Goal: Task Accomplishment & Management: Manage account settings

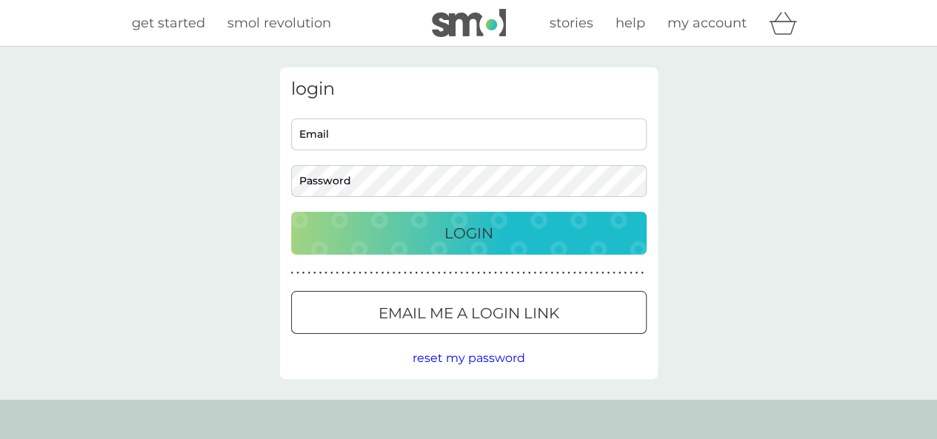
click at [709, 51] on div "login Email Password Login ● ● ● ● ● ● ● ● ● ● ● ● ● ● ● ● ● ● ● ● ● ● ● ● ● ● …" at bounding box center [468, 223] width 937 height 353
type input "[PERSON_NAME][DOMAIN_NAME][EMAIL_ADDRESS][PERSON_NAME][DOMAIN_NAME]"
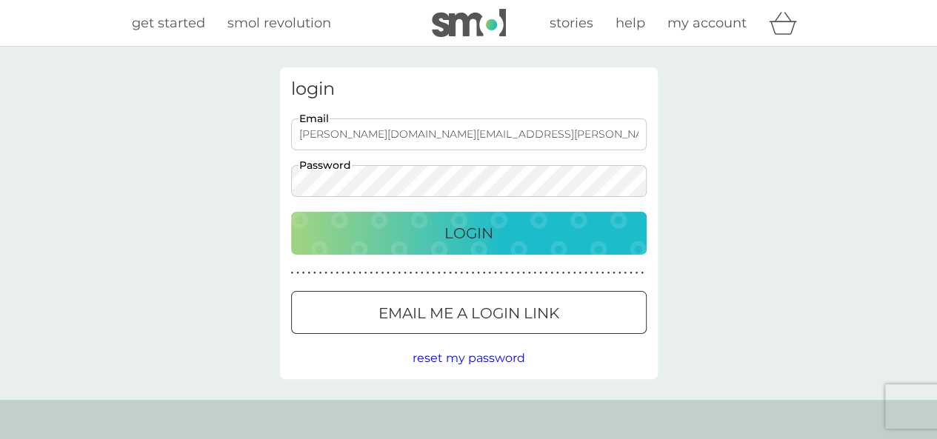
click at [421, 224] on div "Login" at bounding box center [469, 233] width 326 height 24
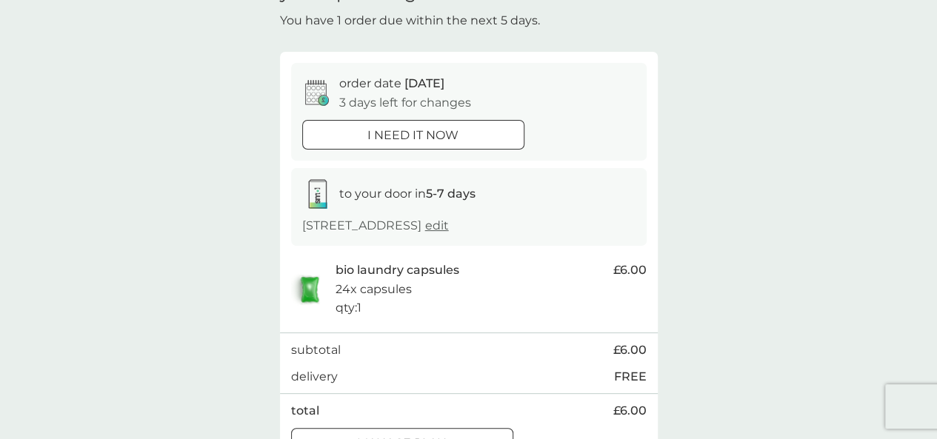
scroll to position [87, 0]
click at [425, 231] on span "edit" at bounding box center [437, 224] width 24 height 14
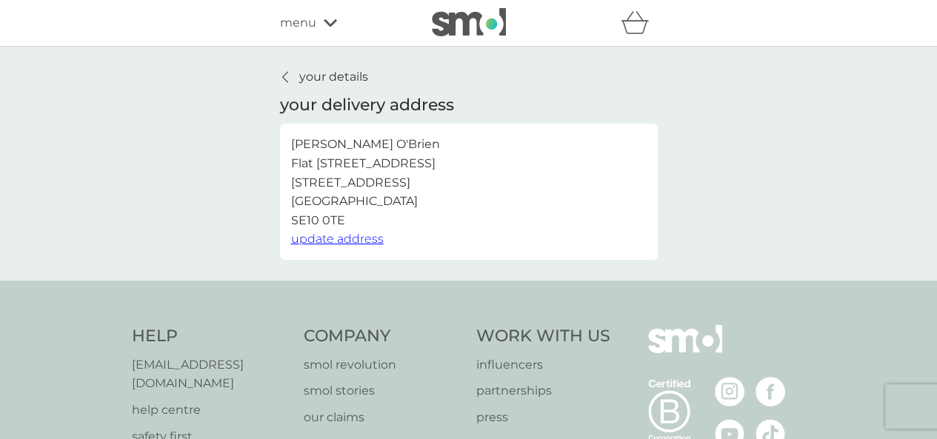
click at [349, 238] on span "update address" at bounding box center [337, 239] width 93 height 14
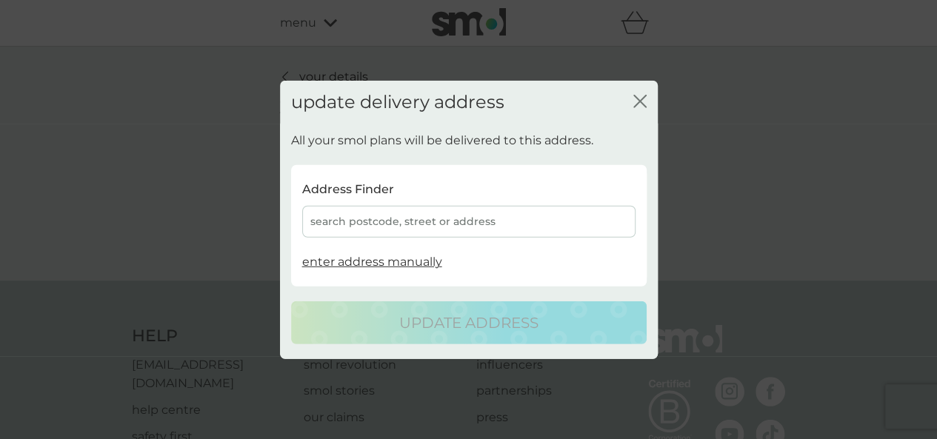
click at [651, 100] on div "update delivery address close" at bounding box center [469, 102] width 378 height 44
click at [631, 98] on div "update delivery address close" at bounding box center [469, 102] width 378 height 44
click at [634, 98] on icon "close" at bounding box center [639, 100] width 13 height 13
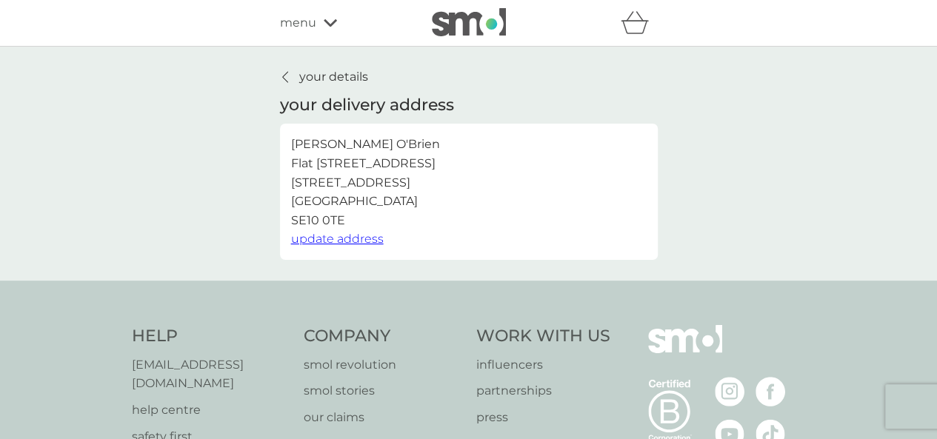
click at [335, 79] on p "your details" at bounding box center [333, 76] width 69 height 19
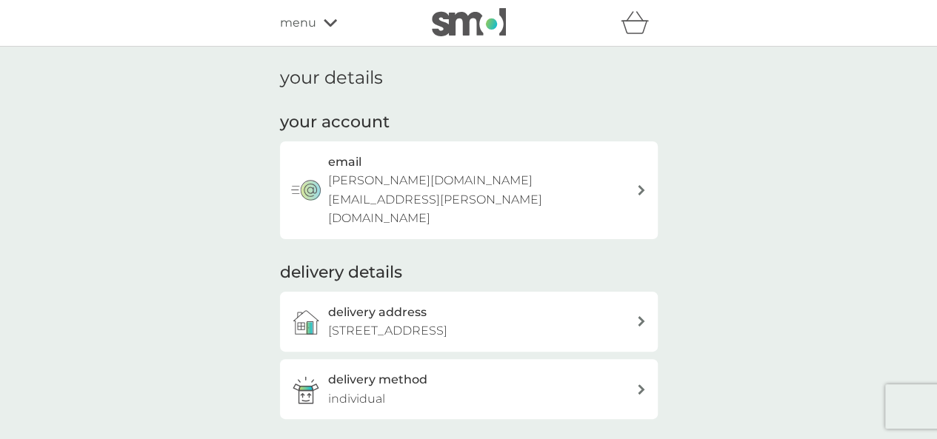
click at [294, 27] on span "menu" at bounding box center [298, 22] width 36 height 19
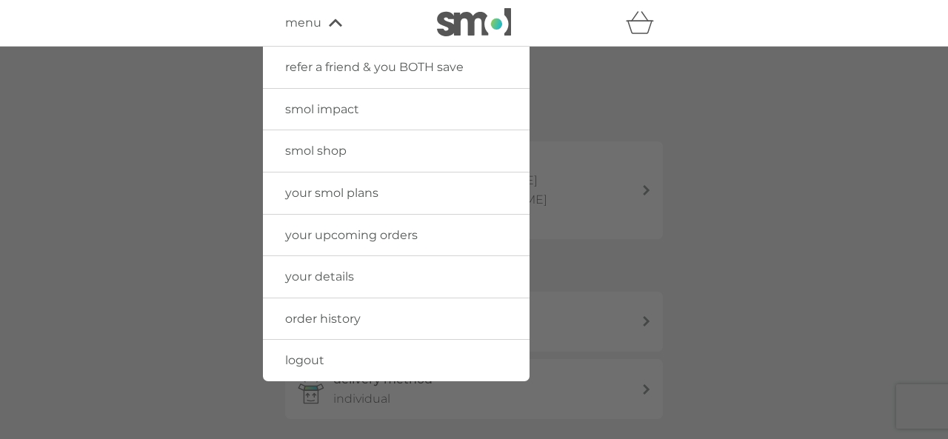
click at [469, 20] on img at bounding box center [474, 22] width 74 height 28
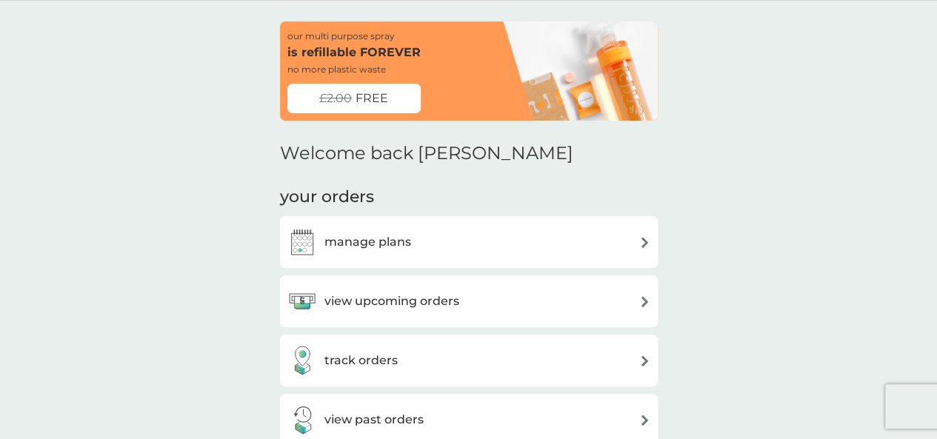
scroll to position [153, 0]
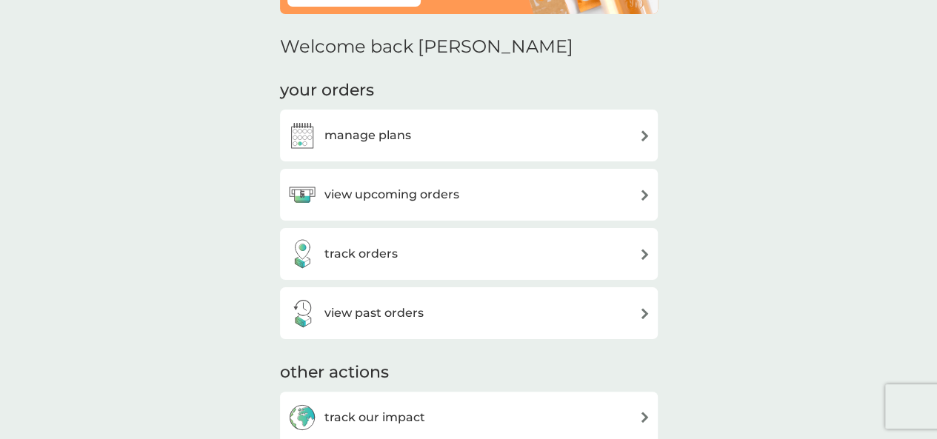
click at [506, 203] on div "view upcoming orders" at bounding box center [468, 195] width 363 height 30
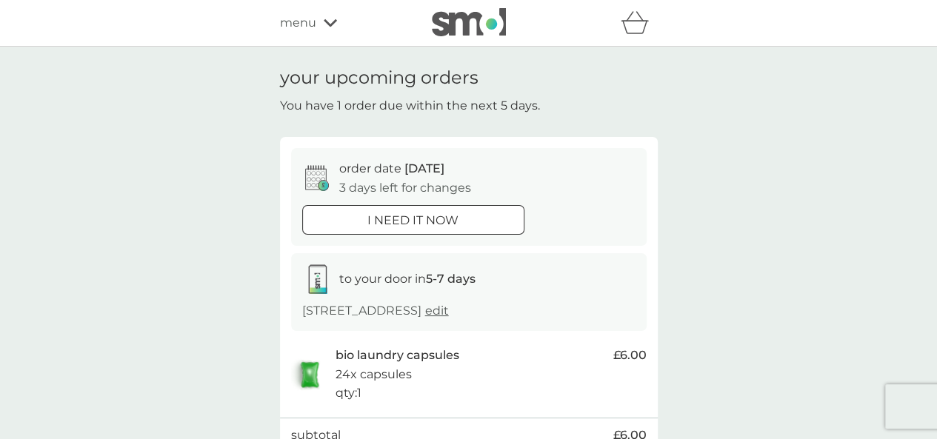
scroll to position [155, 0]
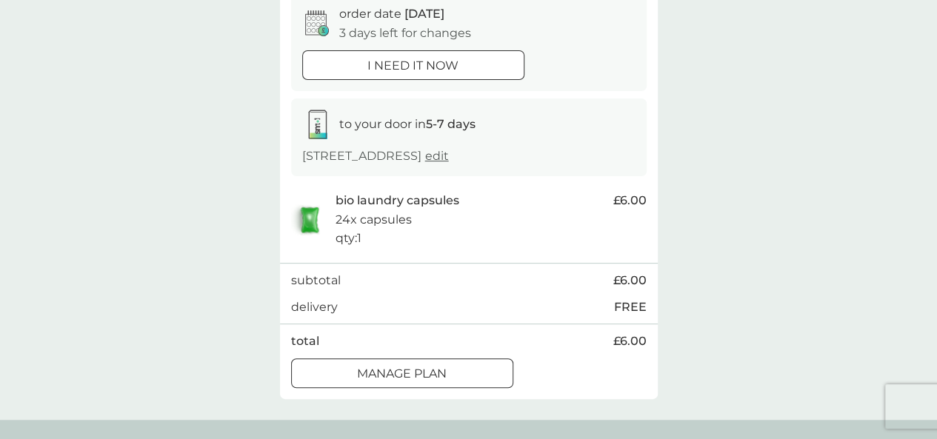
click at [410, 381] on div at bounding box center [401, 374] width 53 height 16
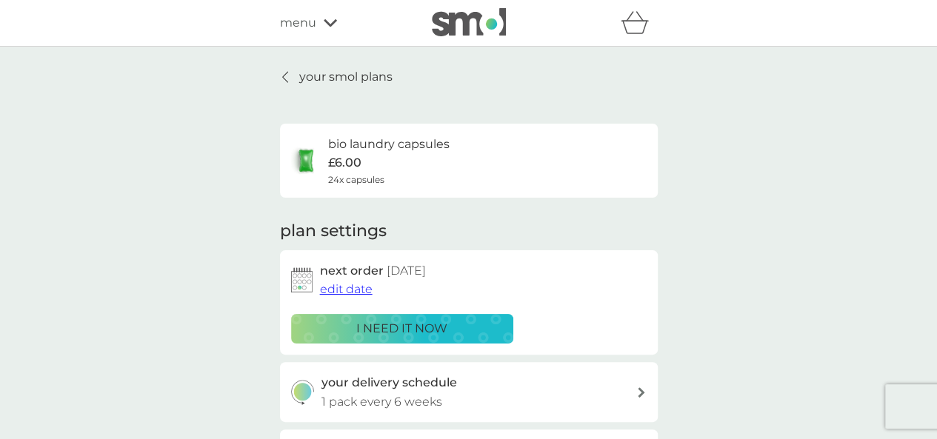
click at [351, 289] on span "edit date" at bounding box center [346, 289] width 53 height 14
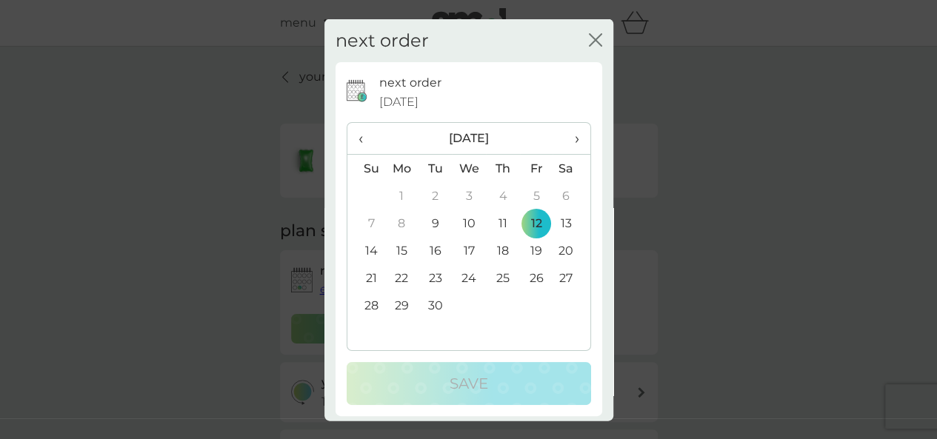
click at [563, 143] on span "›" at bounding box center [570, 138] width 15 height 31
click at [461, 226] on td "8" at bounding box center [469, 223] width 34 height 27
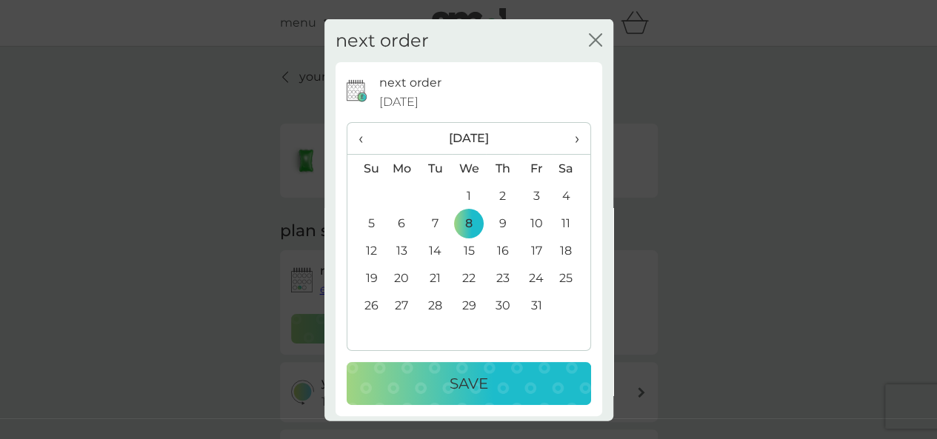
click at [378, 226] on td "5" at bounding box center [366, 223] width 38 height 27
click at [497, 374] on div "Save" at bounding box center [468, 384] width 215 height 24
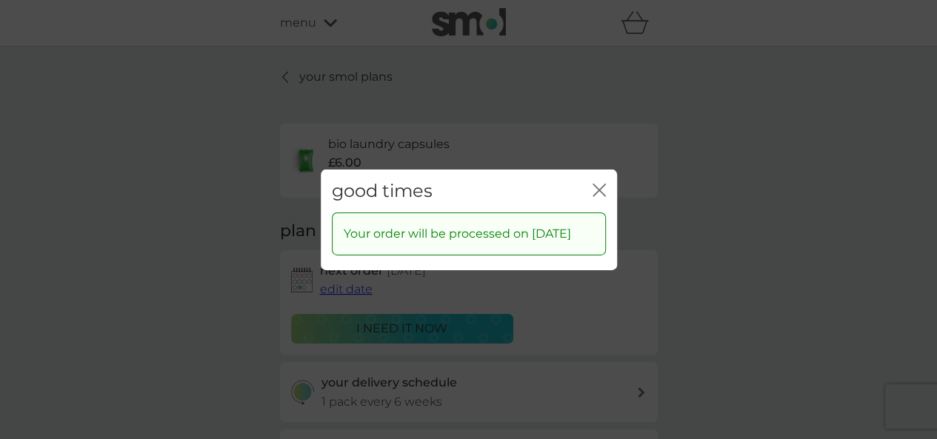
click at [595, 183] on icon "close" at bounding box center [598, 189] width 13 height 13
